Goal: Task Accomplishment & Management: Manage account settings

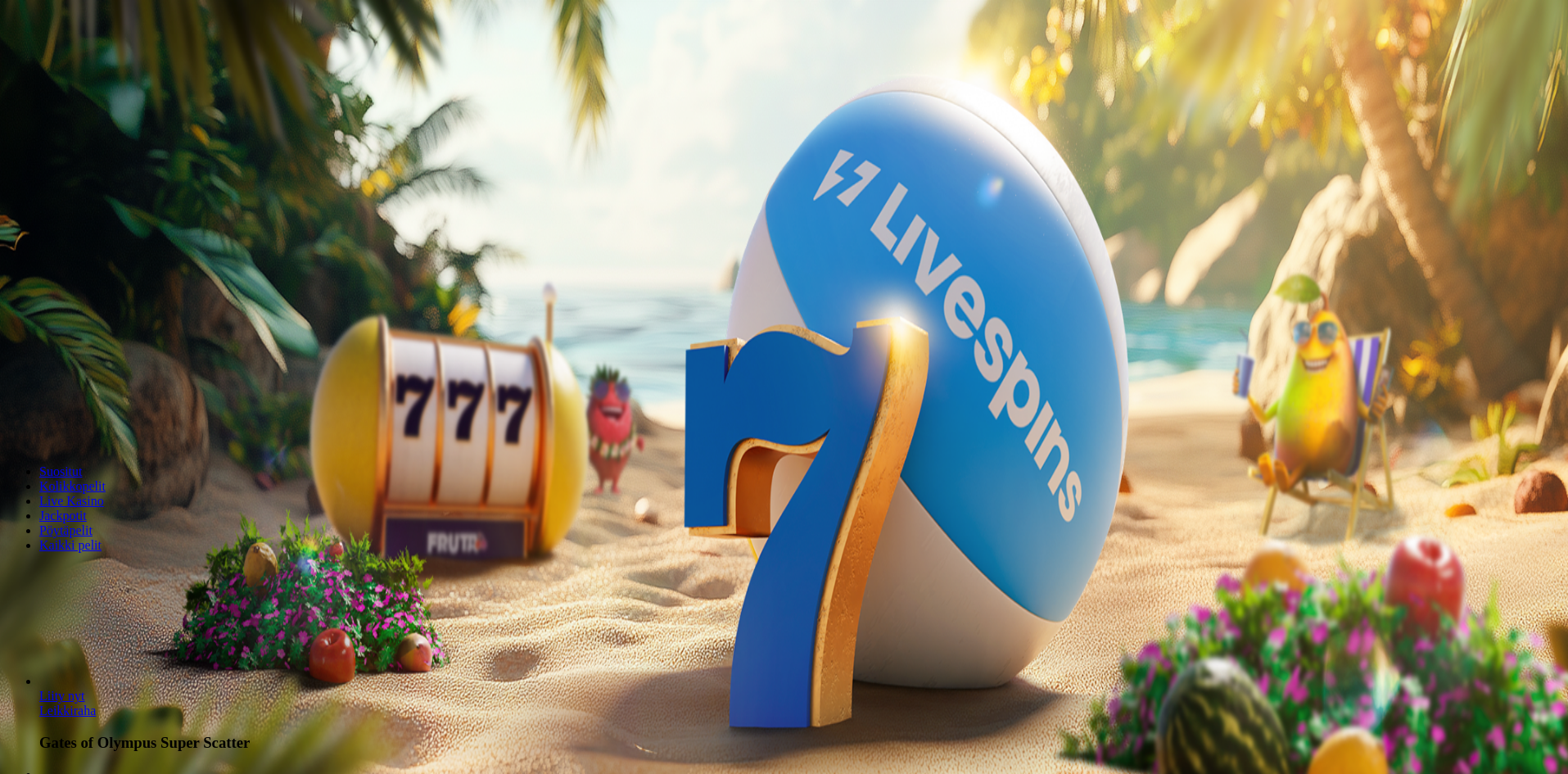
click at [1009, 170] on div "200 Ilmaiskierrosta 50 € 150 € 250 € *** € € Talleta ja pelaa 200 kierrätysvapa…" at bounding box center [784, 303] width 1555 height 265
drag, startPoint x: 1271, startPoint y: 389, endPoint x: 1279, endPoint y: 387, distance: 8.2
click at [1276, 387] on div "200 Ilmaiskierrosta 50 € 150 € 250 € *** € € Talleta ja pelaa 200 kierrätysvapa…" at bounding box center [784, 303] width 1555 height 265
click at [93, 65] on span "Kirjaudu" at bounding box center [113, 59] width 40 height 12
